Goal: Task Accomplishment & Management: Complete application form

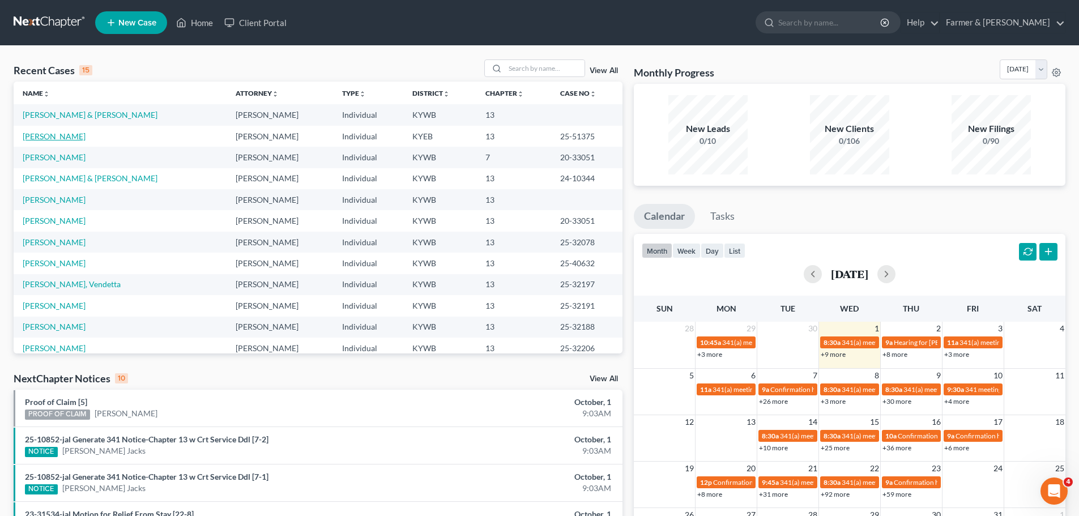
click at [59, 136] on link "[PERSON_NAME]" at bounding box center [54, 136] width 63 height 10
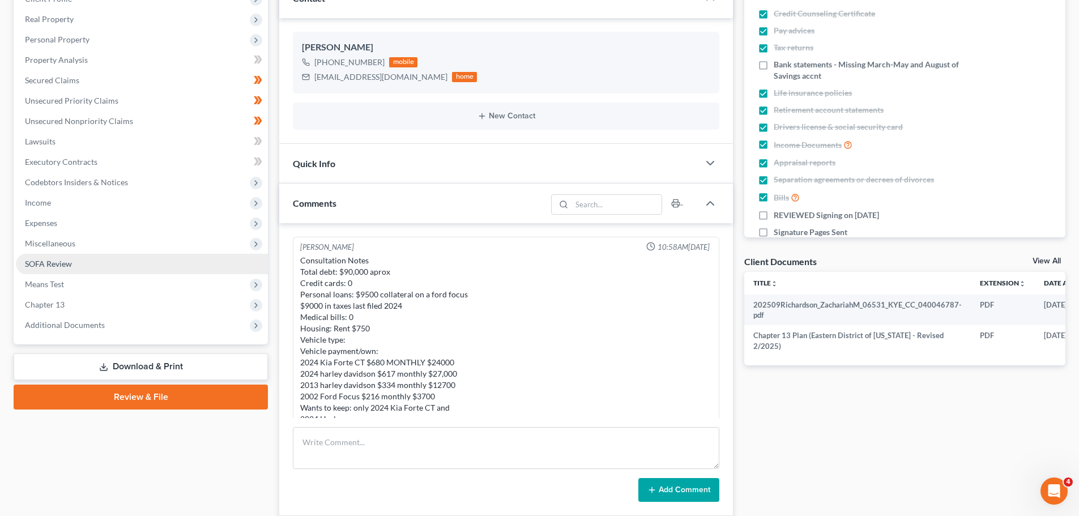
scroll to position [481, 0]
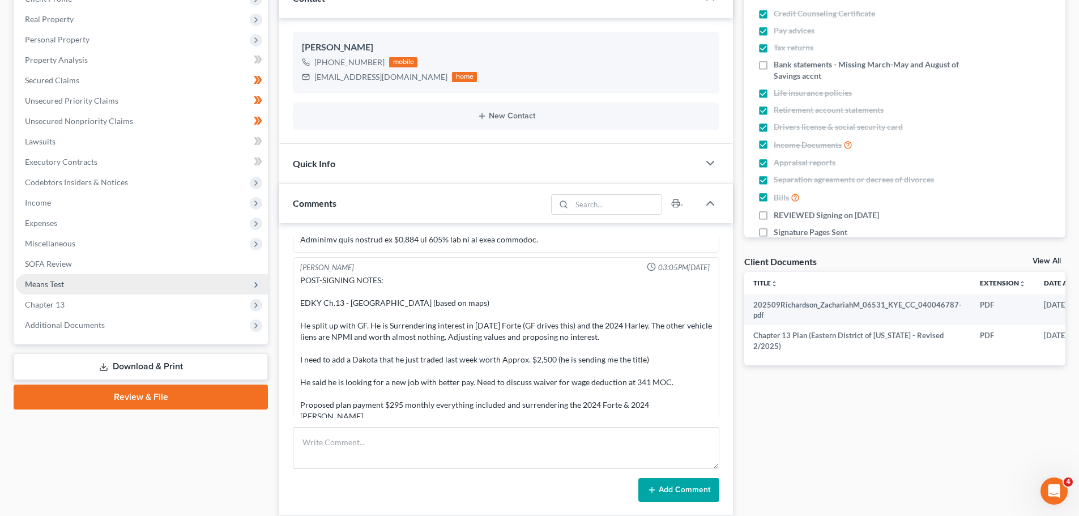
click at [49, 277] on span "Means Test" at bounding box center [142, 284] width 252 height 20
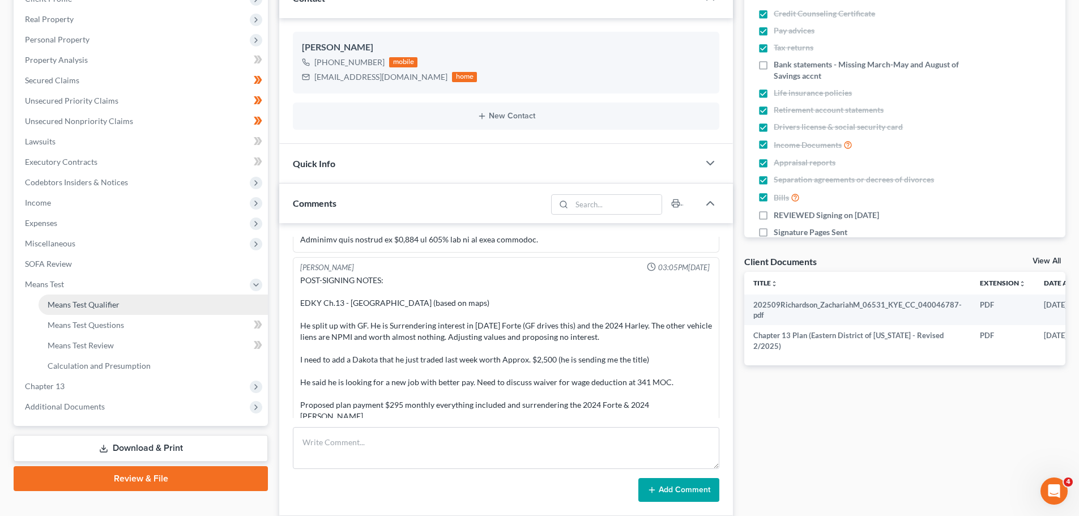
click at [87, 301] on span "Means Test Qualifier" at bounding box center [84, 305] width 72 height 10
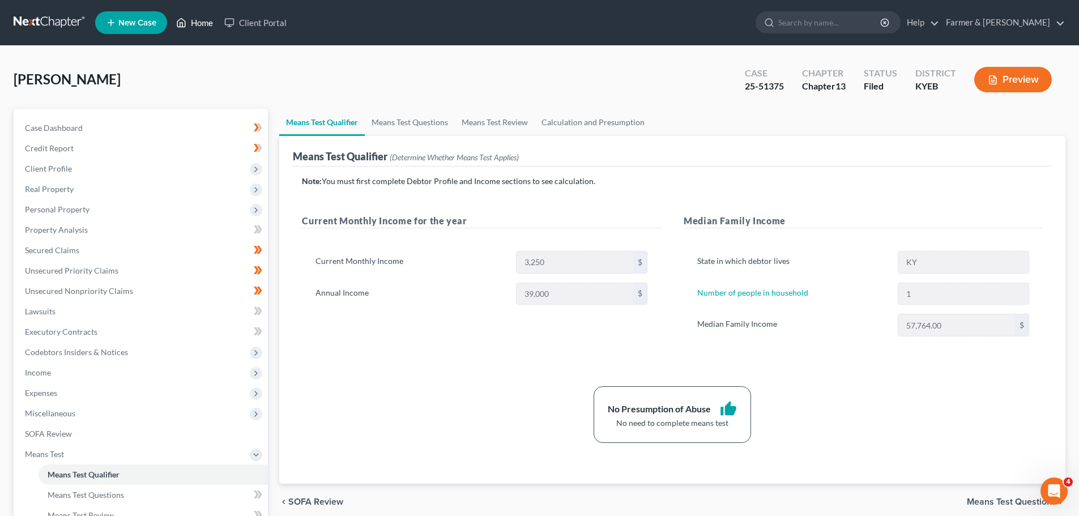
click at [201, 19] on link "Home" at bounding box center [194, 22] width 48 height 20
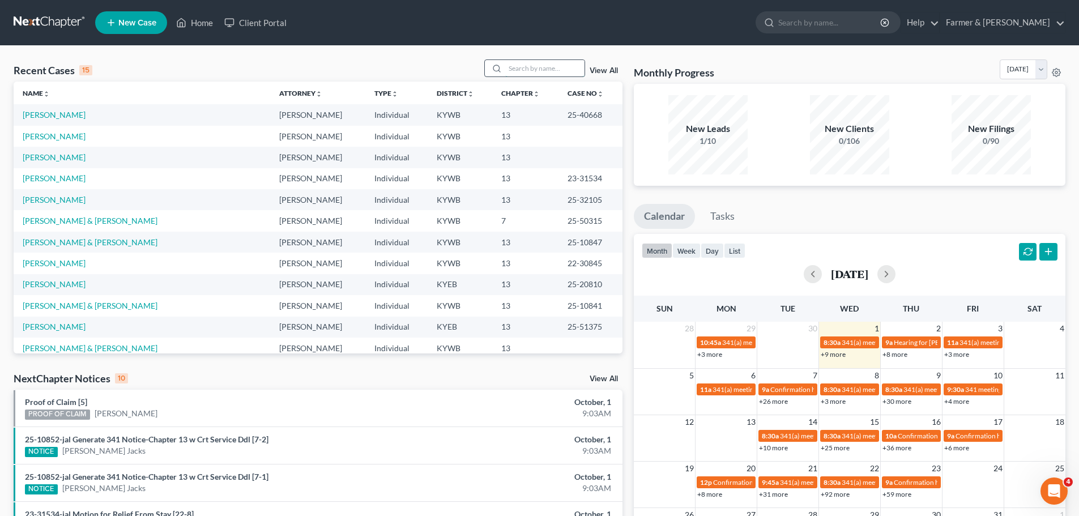
click at [514, 69] on input "search" at bounding box center [544, 68] width 79 height 16
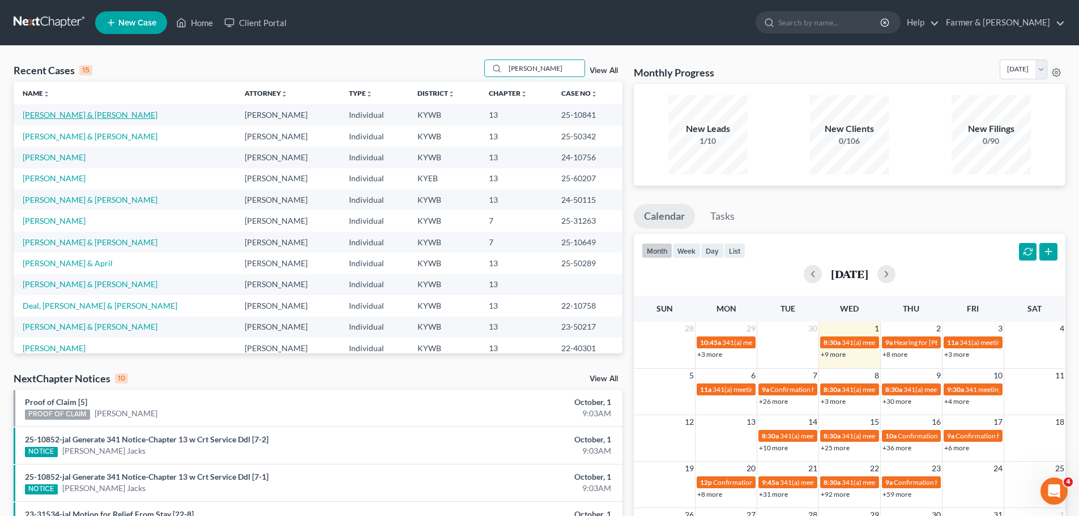
type input "[PERSON_NAME]"
click at [45, 116] on link "[PERSON_NAME] & [PERSON_NAME]" at bounding box center [90, 115] width 135 height 10
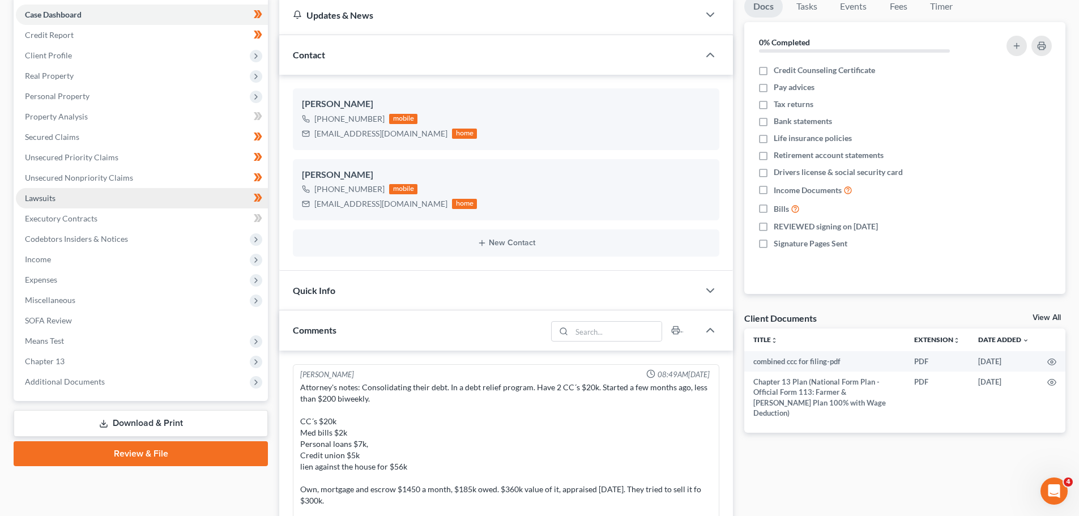
scroll to position [413, 0]
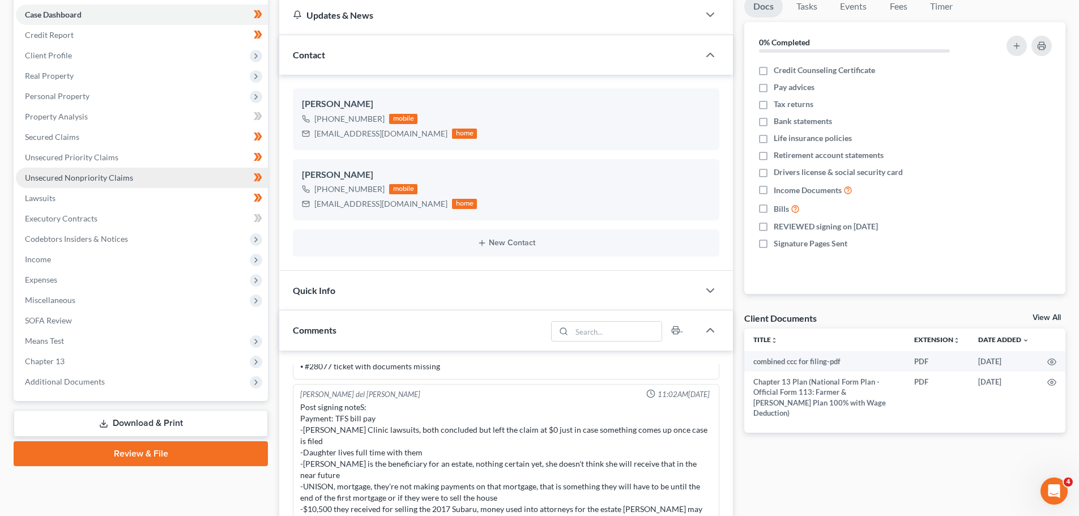
click at [89, 171] on link "Unsecured Nonpriority Claims" at bounding box center [142, 178] width 252 height 20
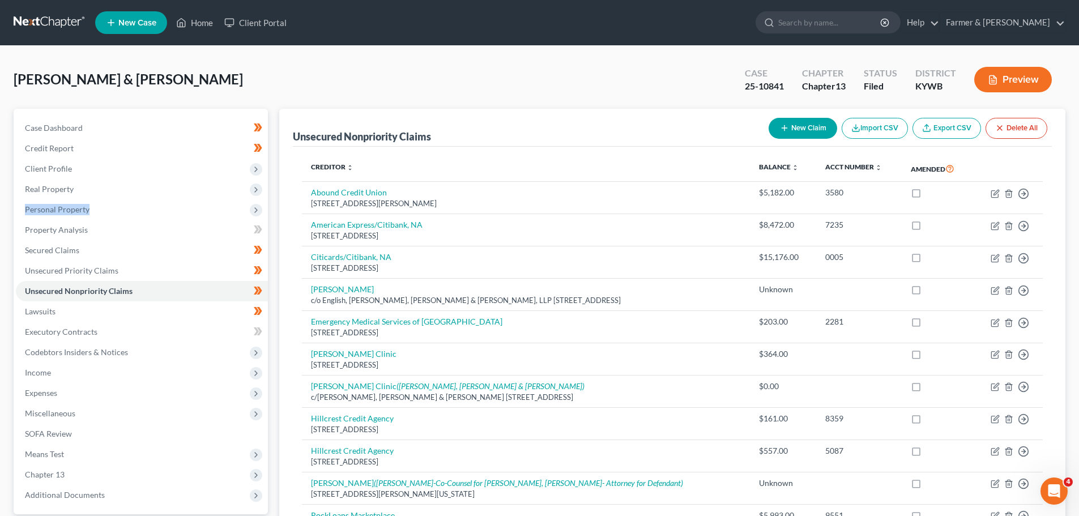
click at [273, 198] on div "Case Dashboard Payments Invoices Payments Payments Credit Report Client Profile" at bounding box center [141, 379] width 266 height 540
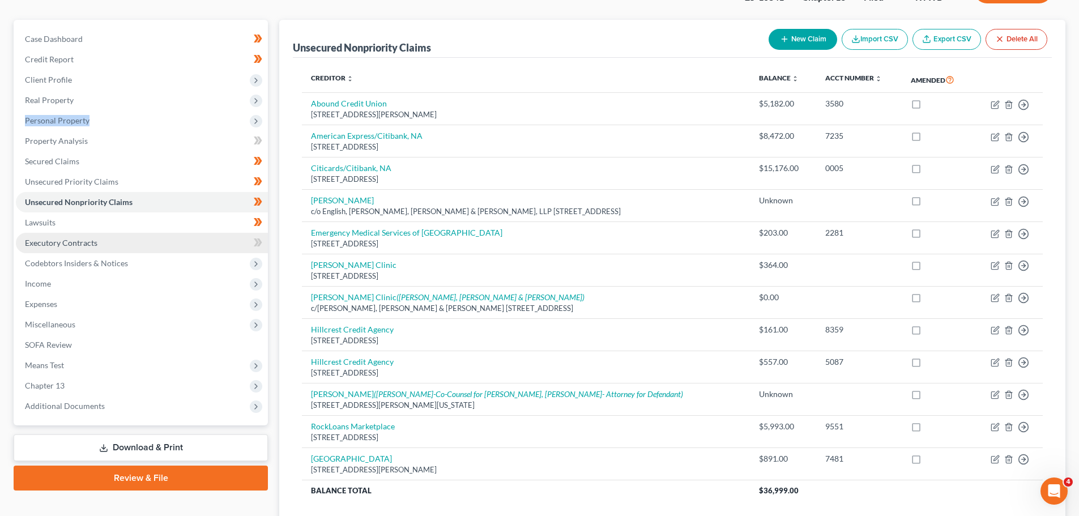
scroll to position [62, 0]
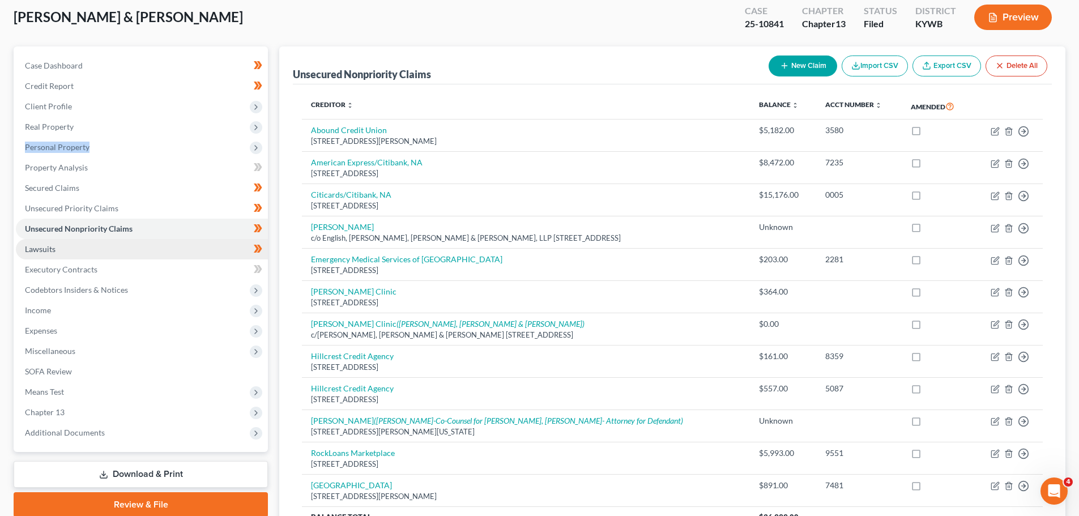
click at [125, 249] on link "Lawsuits" at bounding box center [142, 249] width 252 height 20
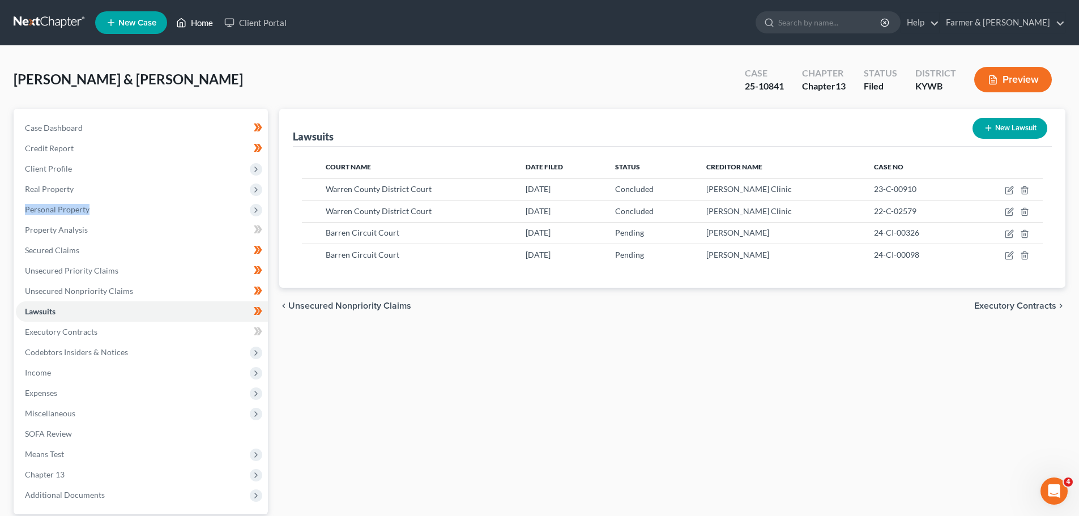
click at [203, 25] on link "Home" at bounding box center [194, 22] width 48 height 20
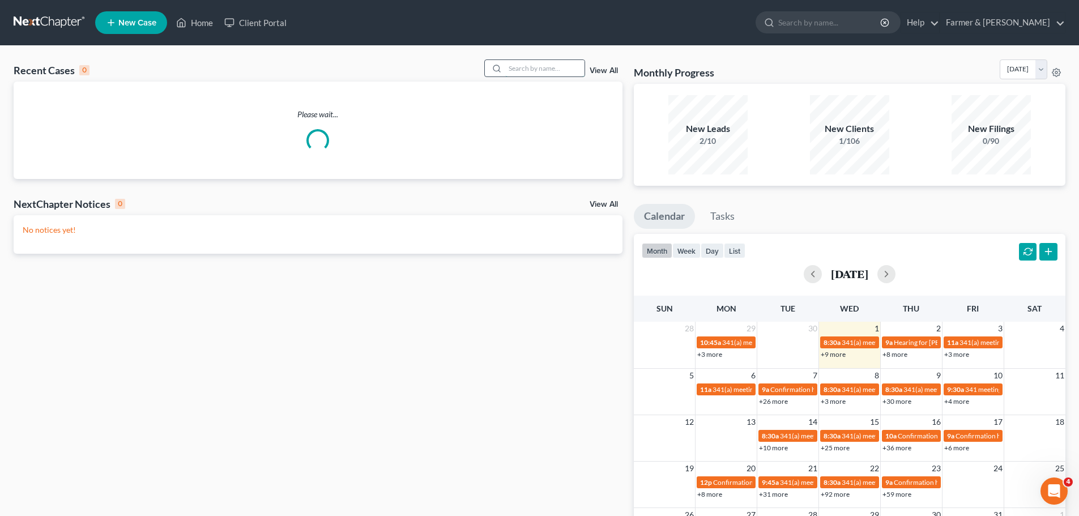
click at [544, 65] on input "search" at bounding box center [544, 68] width 79 height 16
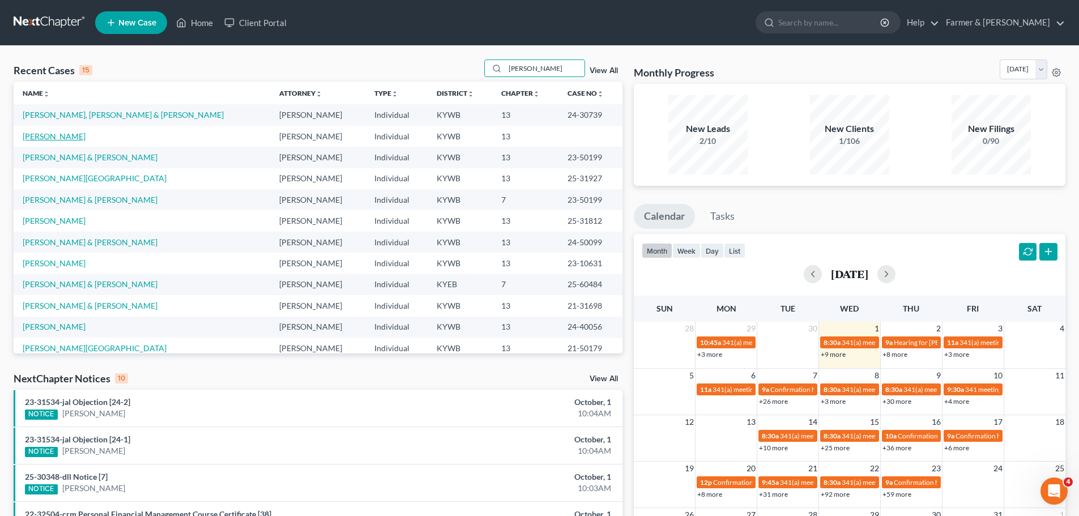
type input "[PERSON_NAME]"
click at [45, 136] on link "[PERSON_NAME]" at bounding box center [54, 136] width 63 height 10
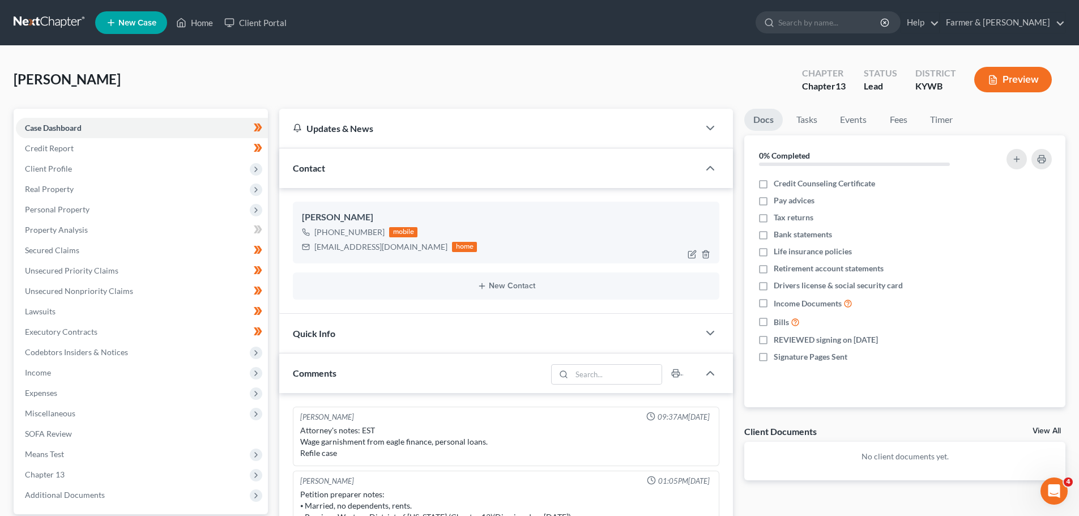
scroll to position [55, 0]
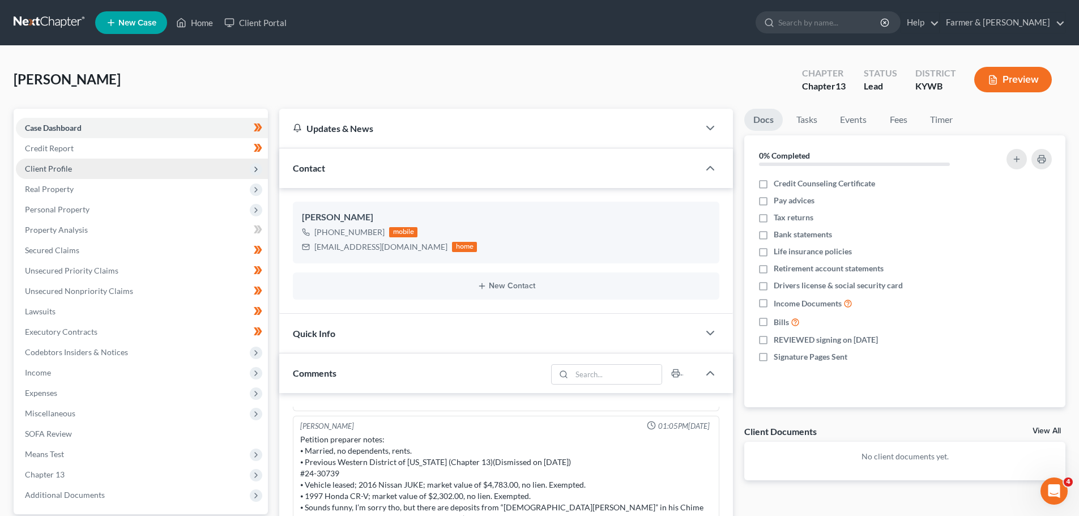
click at [40, 170] on span "Client Profile" at bounding box center [48, 169] width 47 height 10
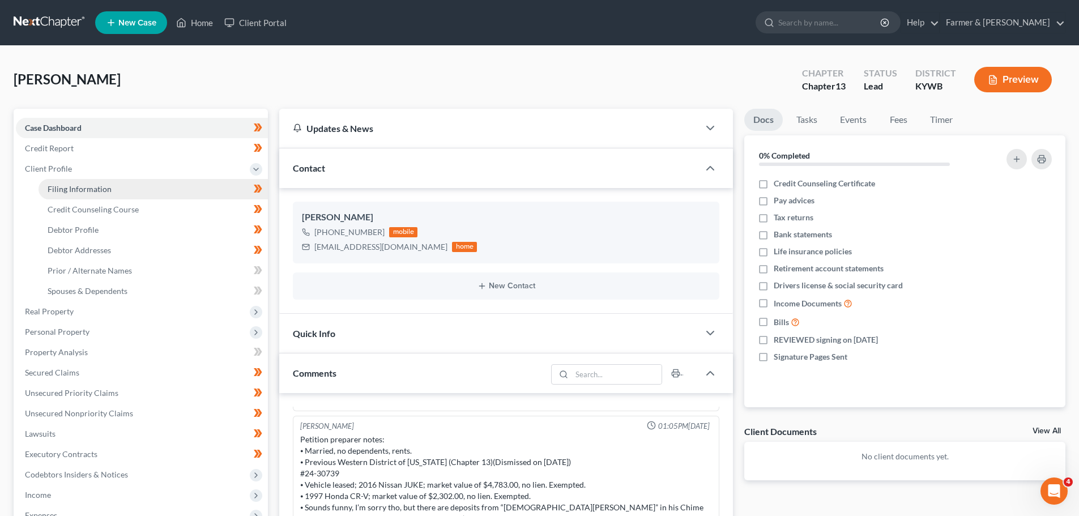
click at [97, 189] on span "Filing Information" at bounding box center [80, 189] width 64 height 10
select select "1"
select select "0"
select select "3"
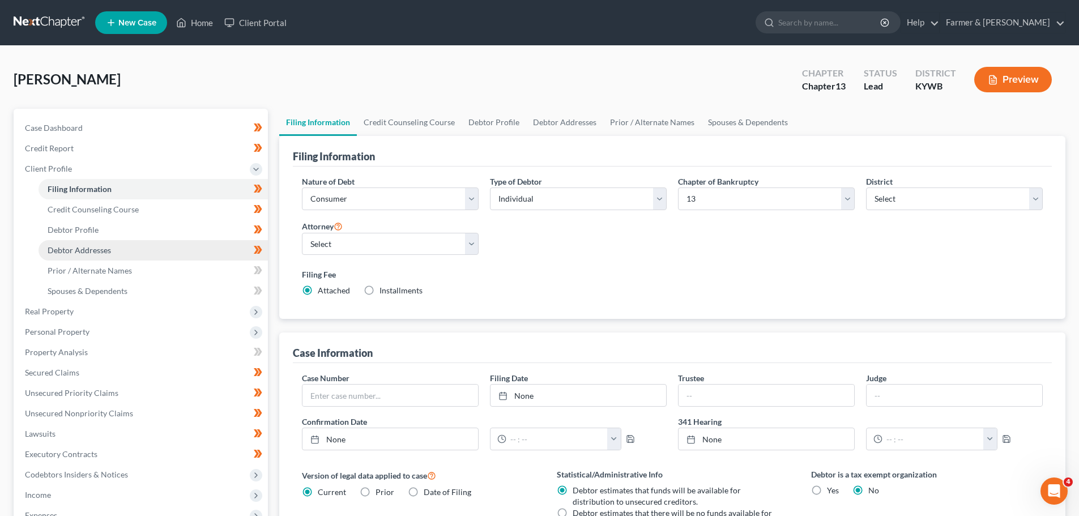
click at [83, 245] on span "Debtor Addresses" at bounding box center [79, 250] width 63 height 10
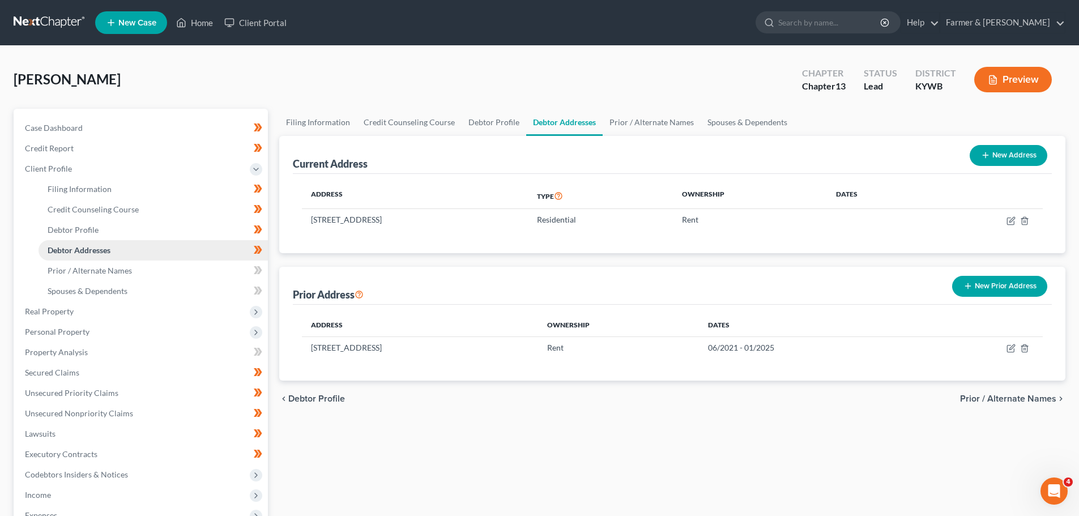
scroll to position [57, 0]
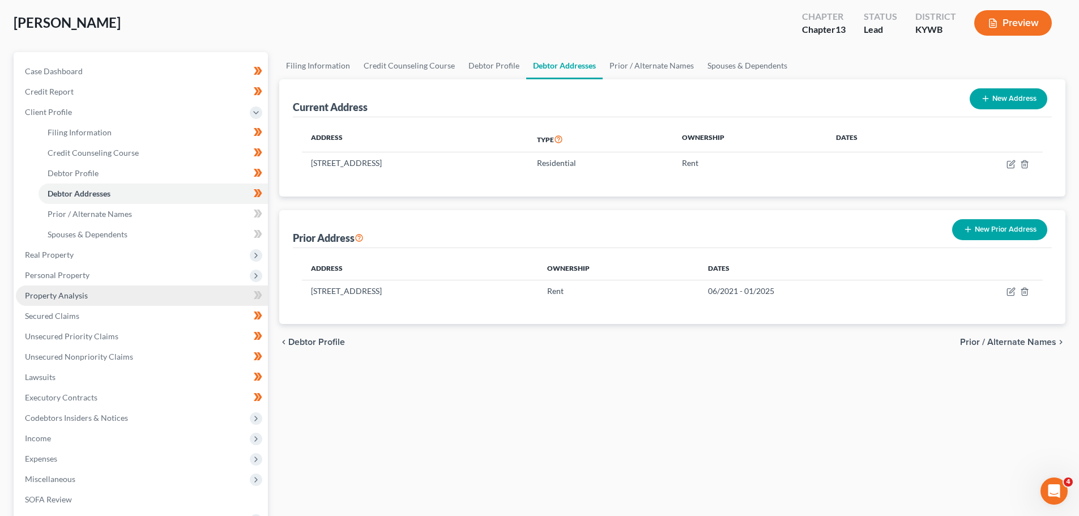
click at [80, 294] on span "Property Analysis" at bounding box center [56, 296] width 63 height 10
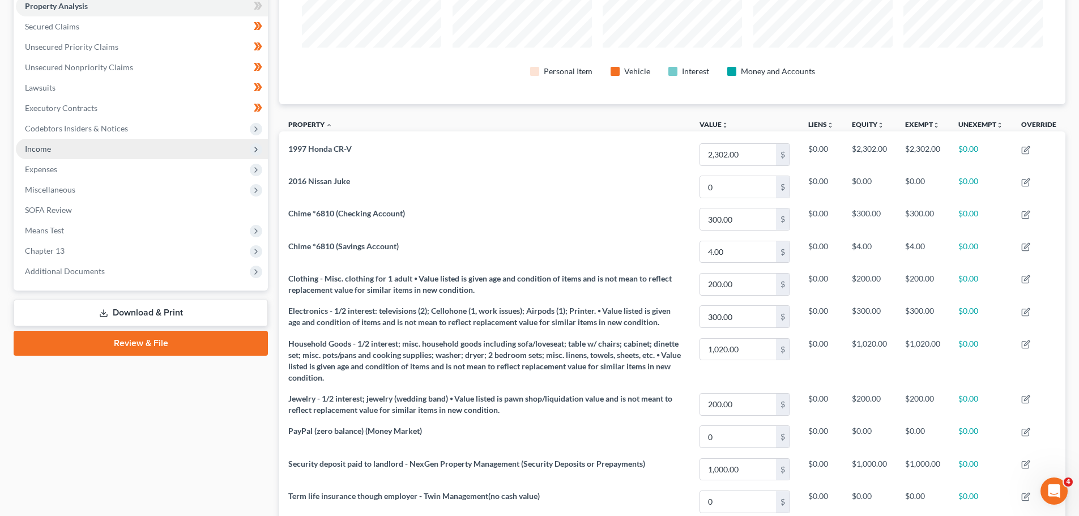
scroll to position [223, 0]
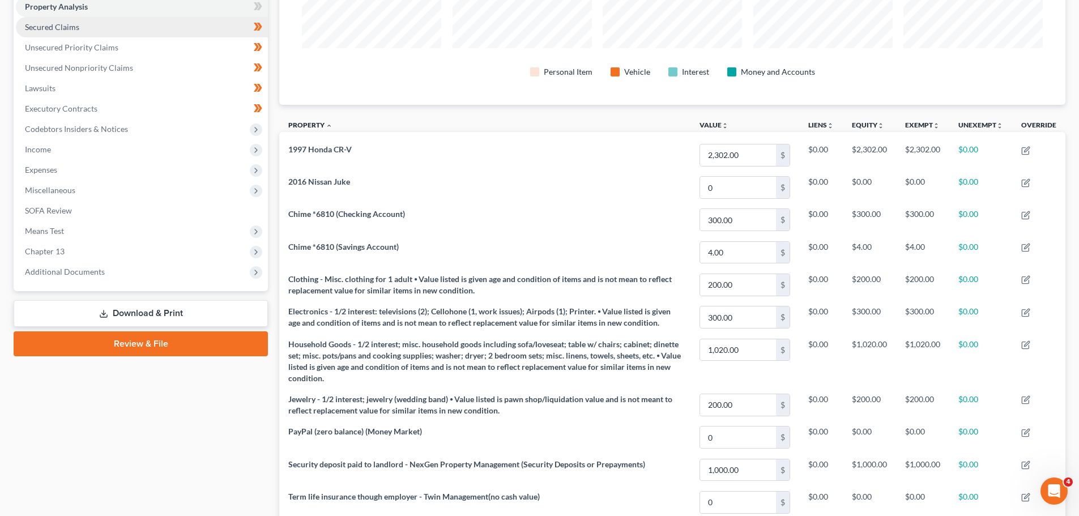
click at [66, 35] on link "Secured Claims" at bounding box center [142, 27] width 252 height 20
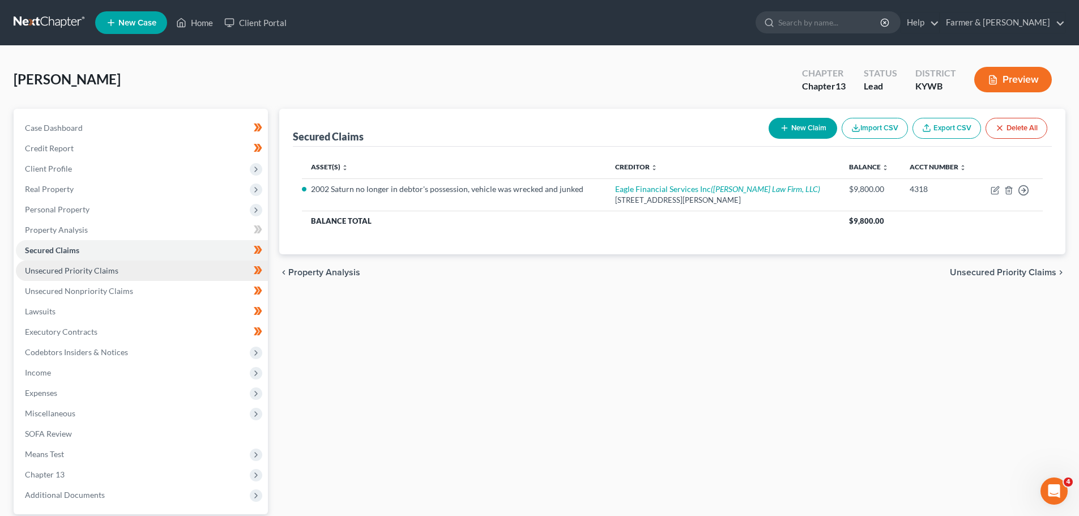
click at [80, 272] on span "Unsecured Priority Claims" at bounding box center [71, 271] width 93 height 10
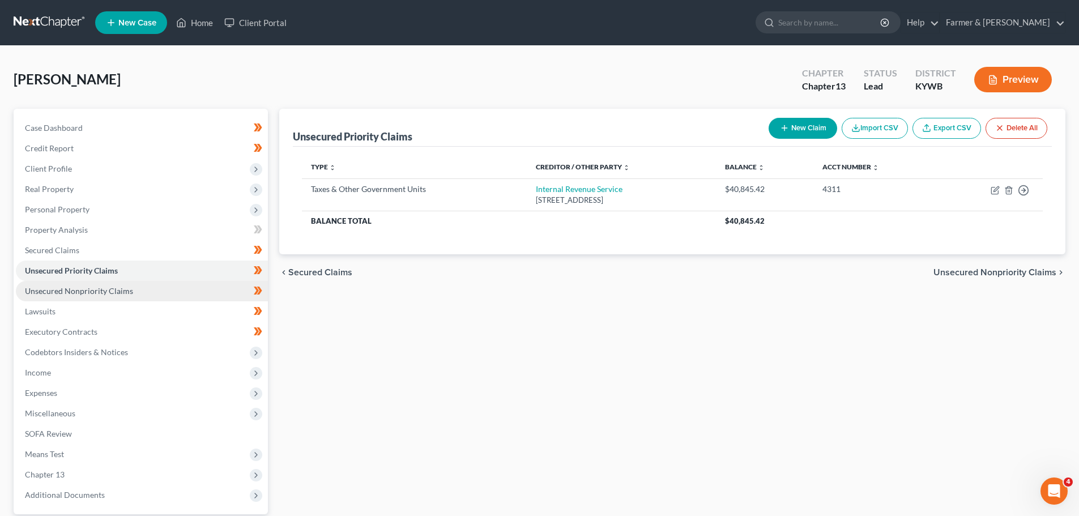
click at [80, 297] on link "Unsecured Nonpriority Claims" at bounding box center [142, 291] width 252 height 20
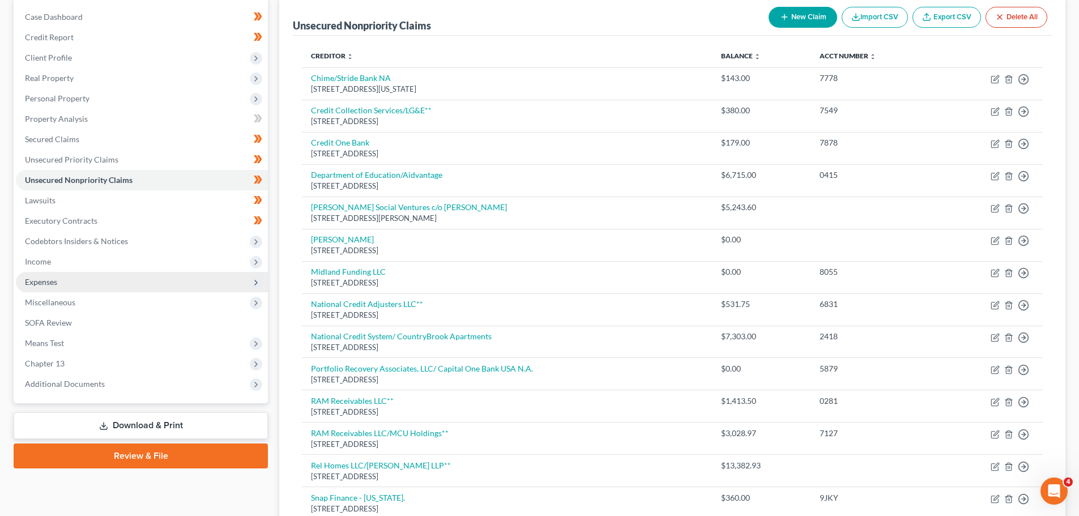
scroll to position [107, 0]
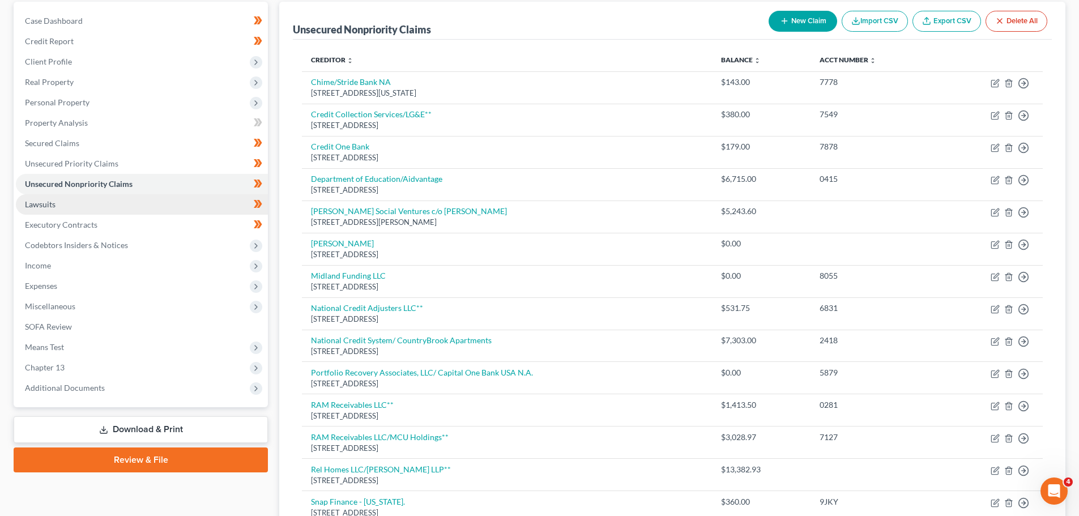
click at [50, 208] on span "Lawsuits" at bounding box center [40, 204] width 31 height 10
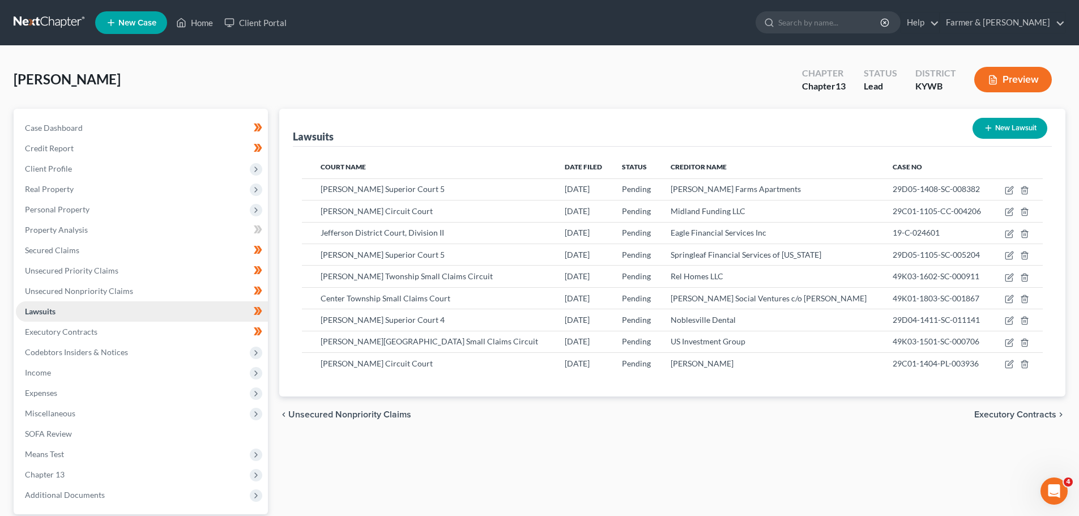
scroll to position [57, 0]
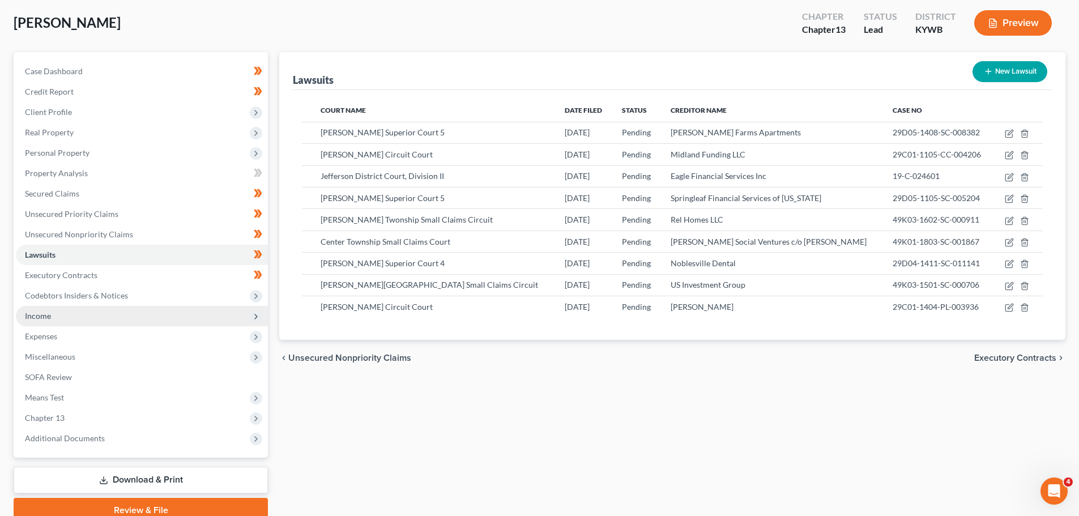
click at [66, 317] on span "Income" at bounding box center [142, 316] width 252 height 20
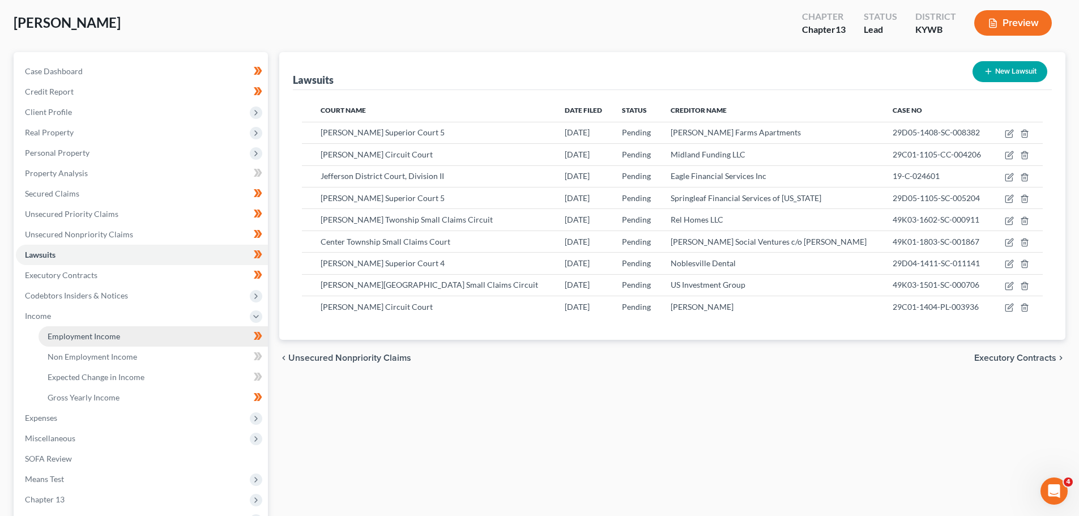
click at [79, 336] on span "Employment Income" at bounding box center [84, 336] width 72 height 10
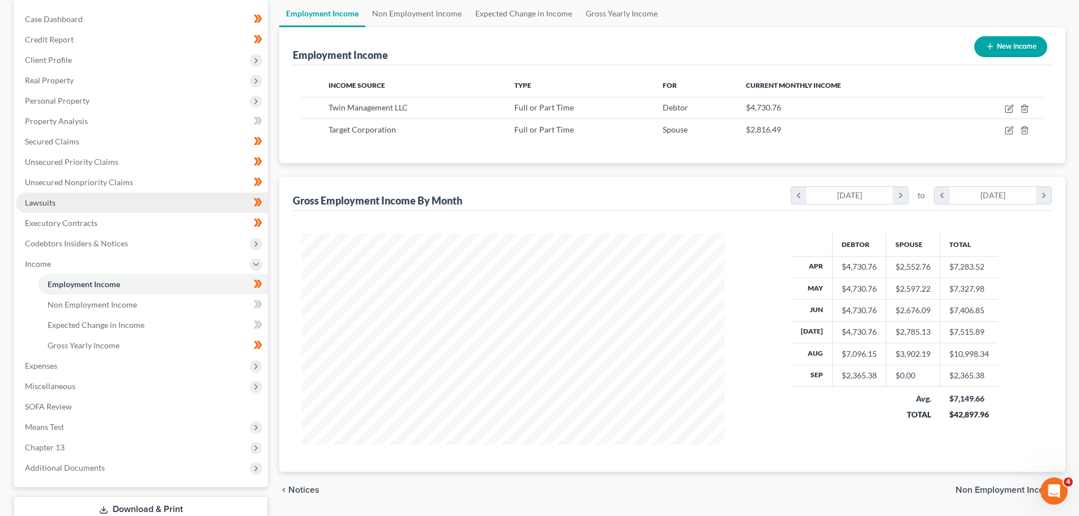
scroll to position [113, 0]
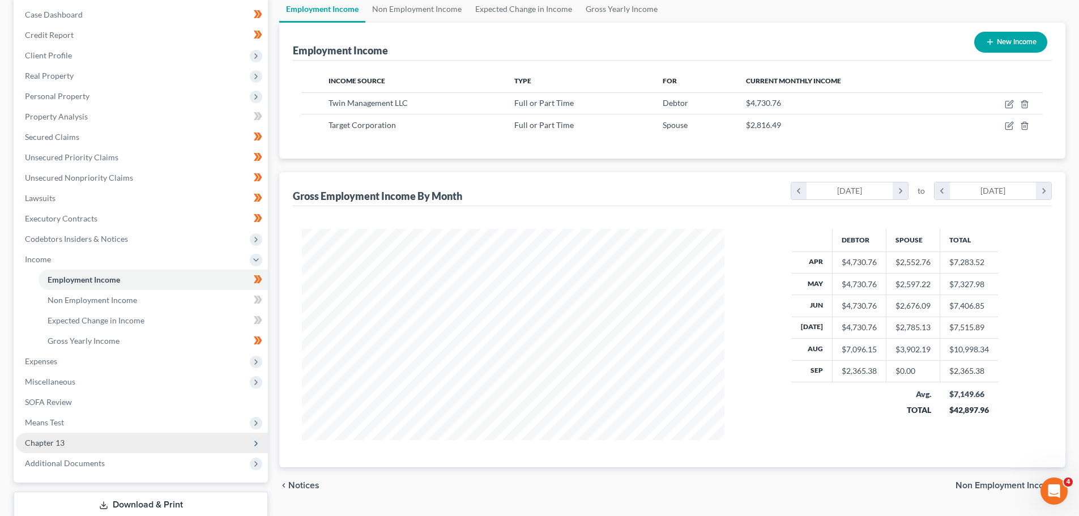
click at [63, 442] on span "Chapter 13" at bounding box center [45, 443] width 40 height 10
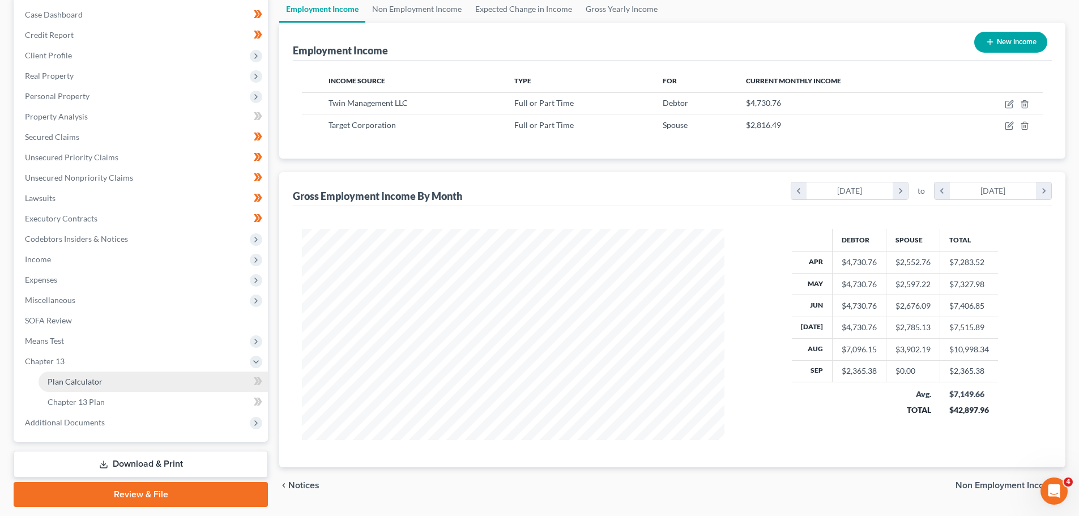
click at [80, 373] on link "Plan Calculator" at bounding box center [153, 381] width 229 height 20
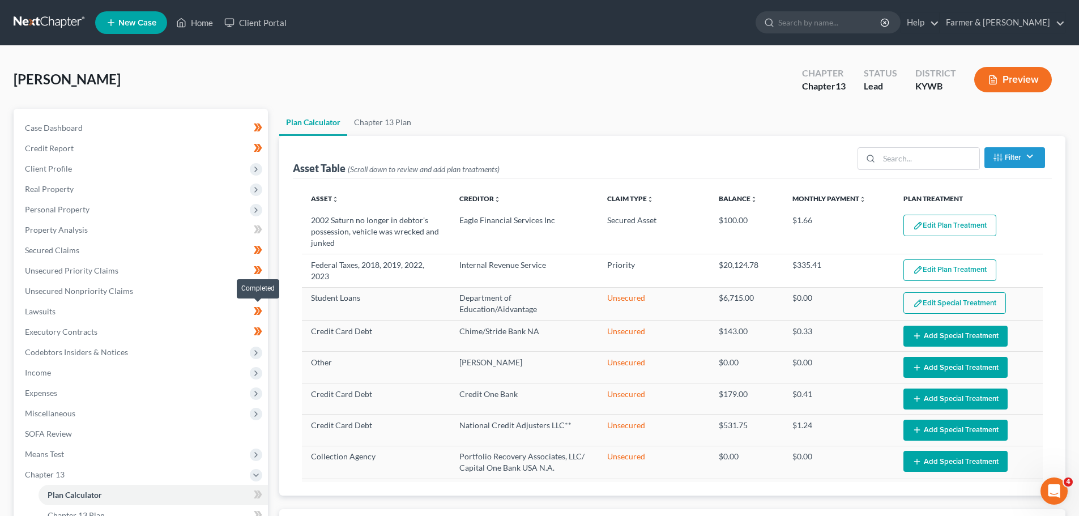
select select "59"
click at [155, 364] on span "Income" at bounding box center [142, 372] width 252 height 20
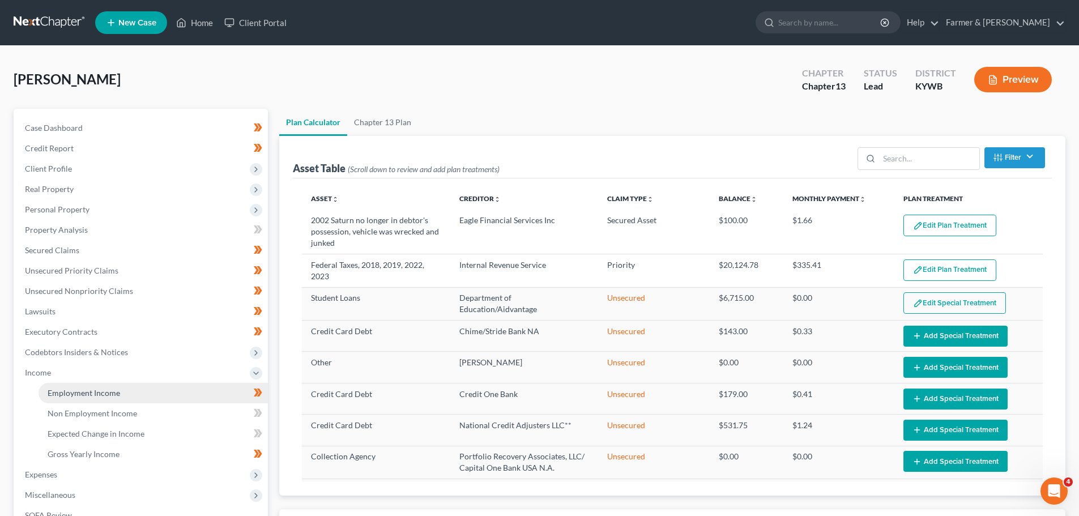
click at [153, 386] on link "Employment Income" at bounding box center [153, 393] width 229 height 20
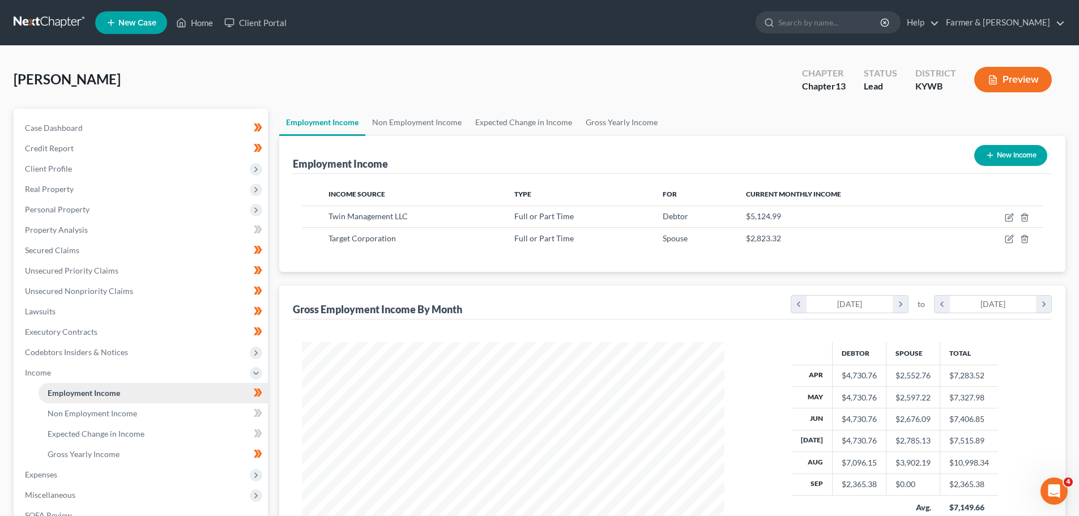
scroll to position [211, 445]
click at [69, 166] on span "Client Profile" at bounding box center [48, 169] width 47 height 10
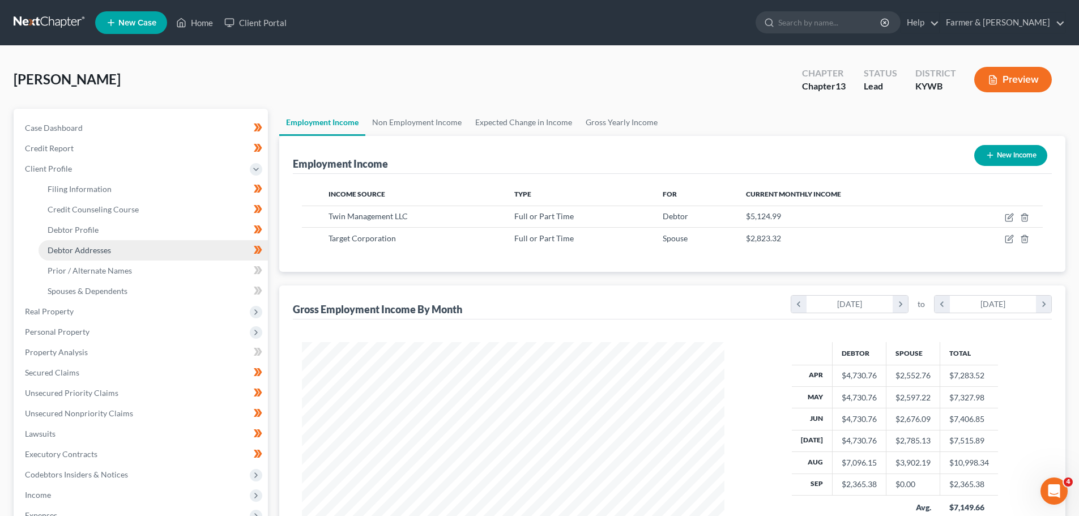
click at [106, 251] on span "Debtor Addresses" at bounding box center [79, 250] width 63 height 10
